Goal: Entertainment & Leisure: Browse casually

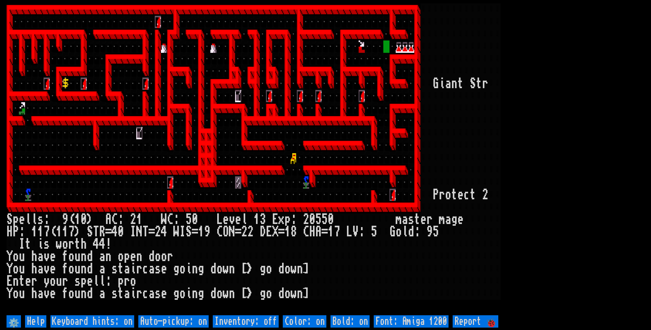
click at [201, 321] on off "Auto-pickup: on" at bounding box center [173, 321] width 70 height 12
type off "Auto-pickup: off"
